Goal: Find specific page/section

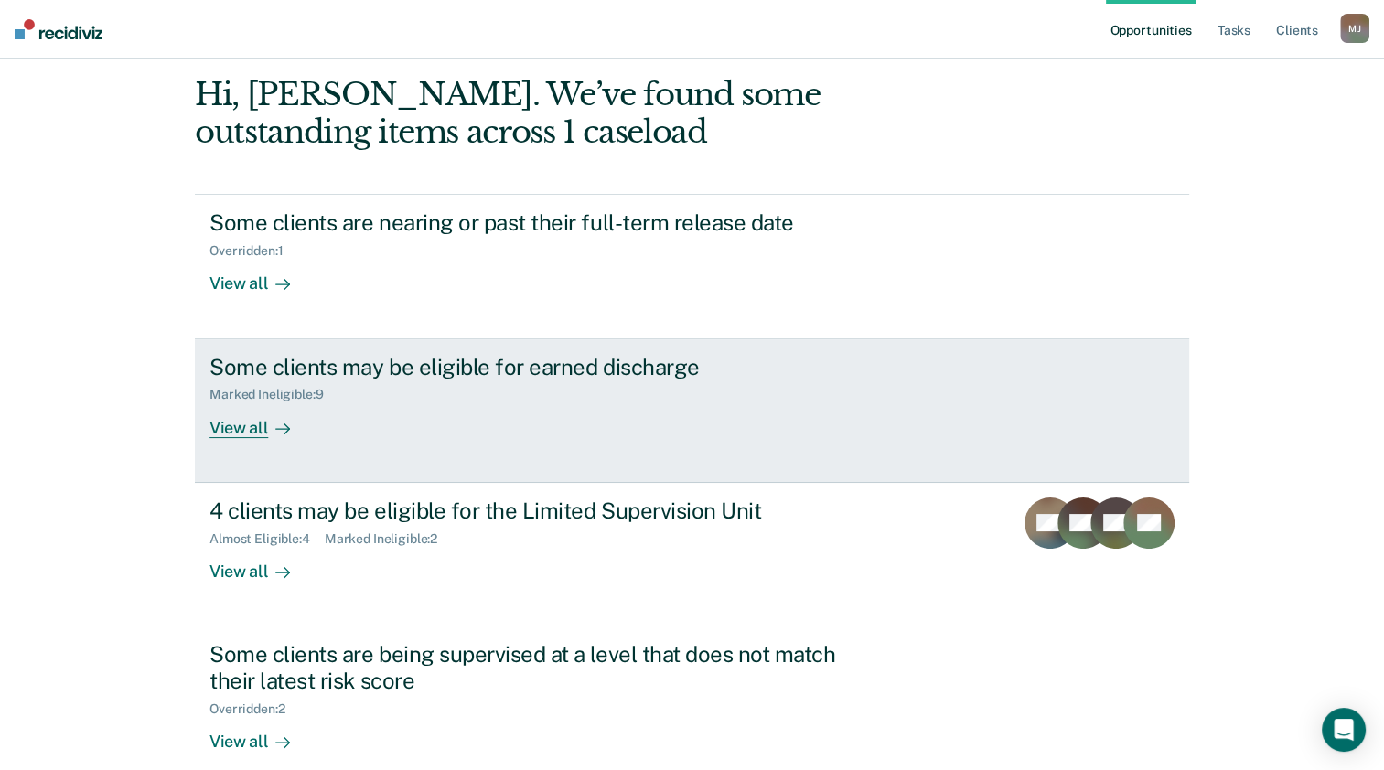
scroll to position [101, 0]
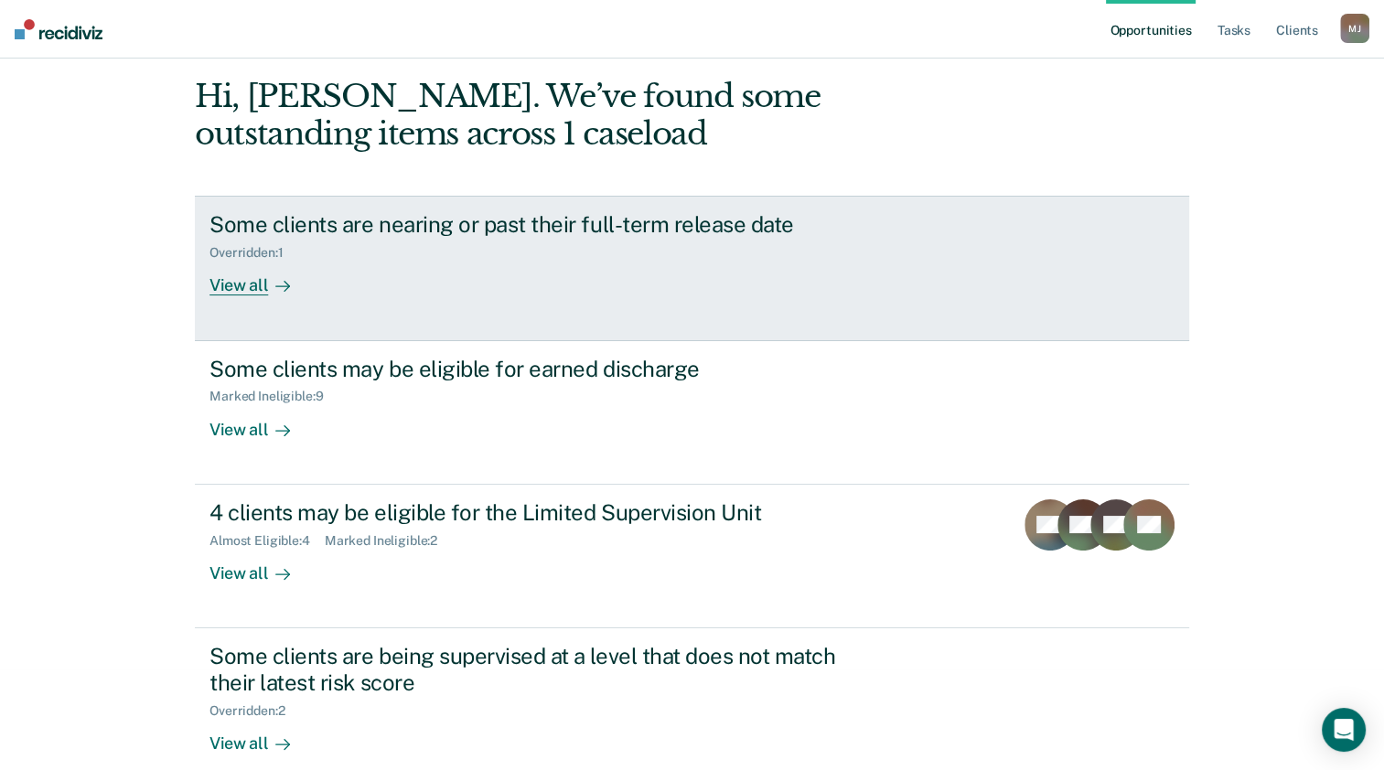
click at [468, 273] on div "Some clients are nearing or past their full-term release date Overridden : 1 Vi…" at bounding box center [553, 253] width 686 height 84
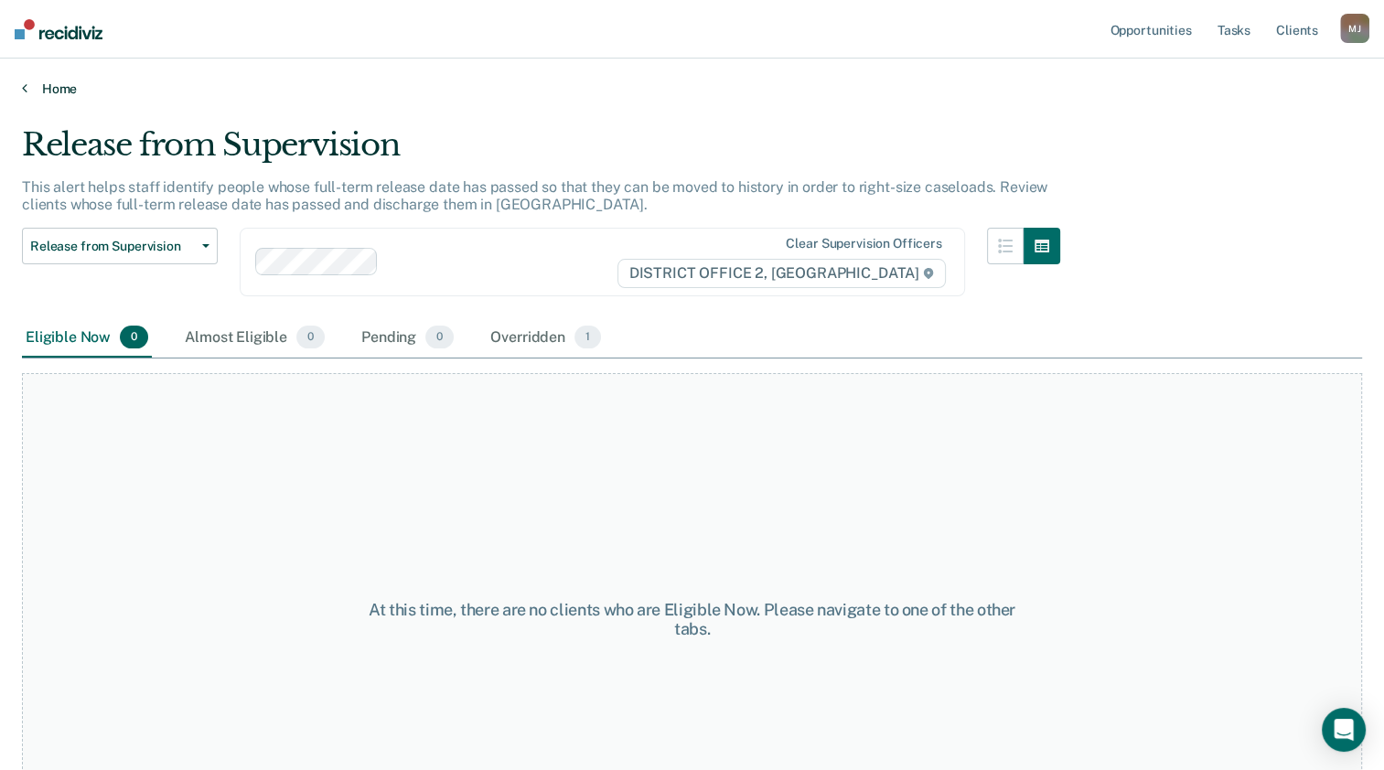
click at [28, 82] on link "Home" at bounding box center [692, 89] width 1340 height 16
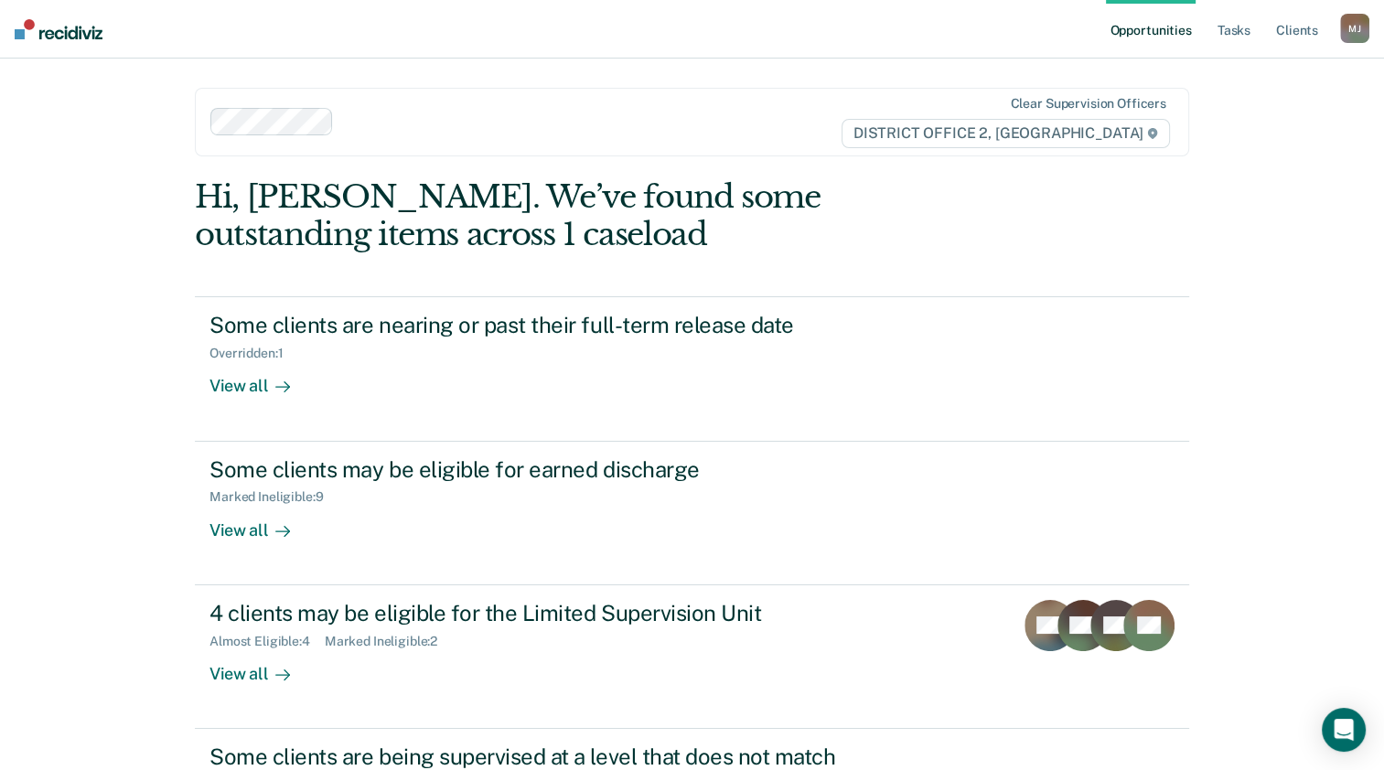
click at [77, 278] on div "Opportunities Tasks Client s [PERSON_NAME] Profile How it works Log Out Clear s…" at bounding box center [692, 558] width 1384 height 1116
